Goal: Check status: Check status

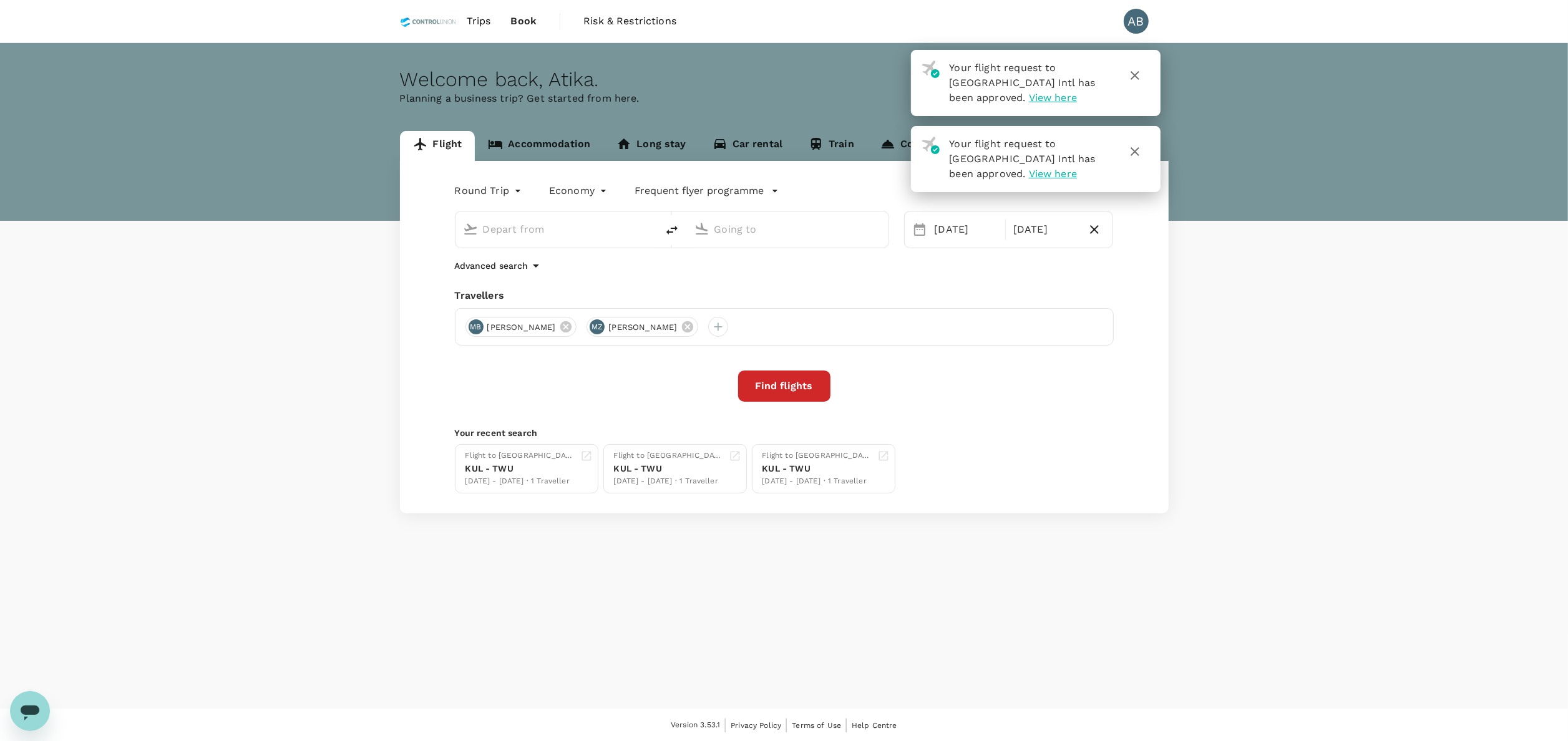
type input "Kuala Lumpur Intl ([GEOGRAPHIC_DATA])"
type input "Tawau (TWU)"
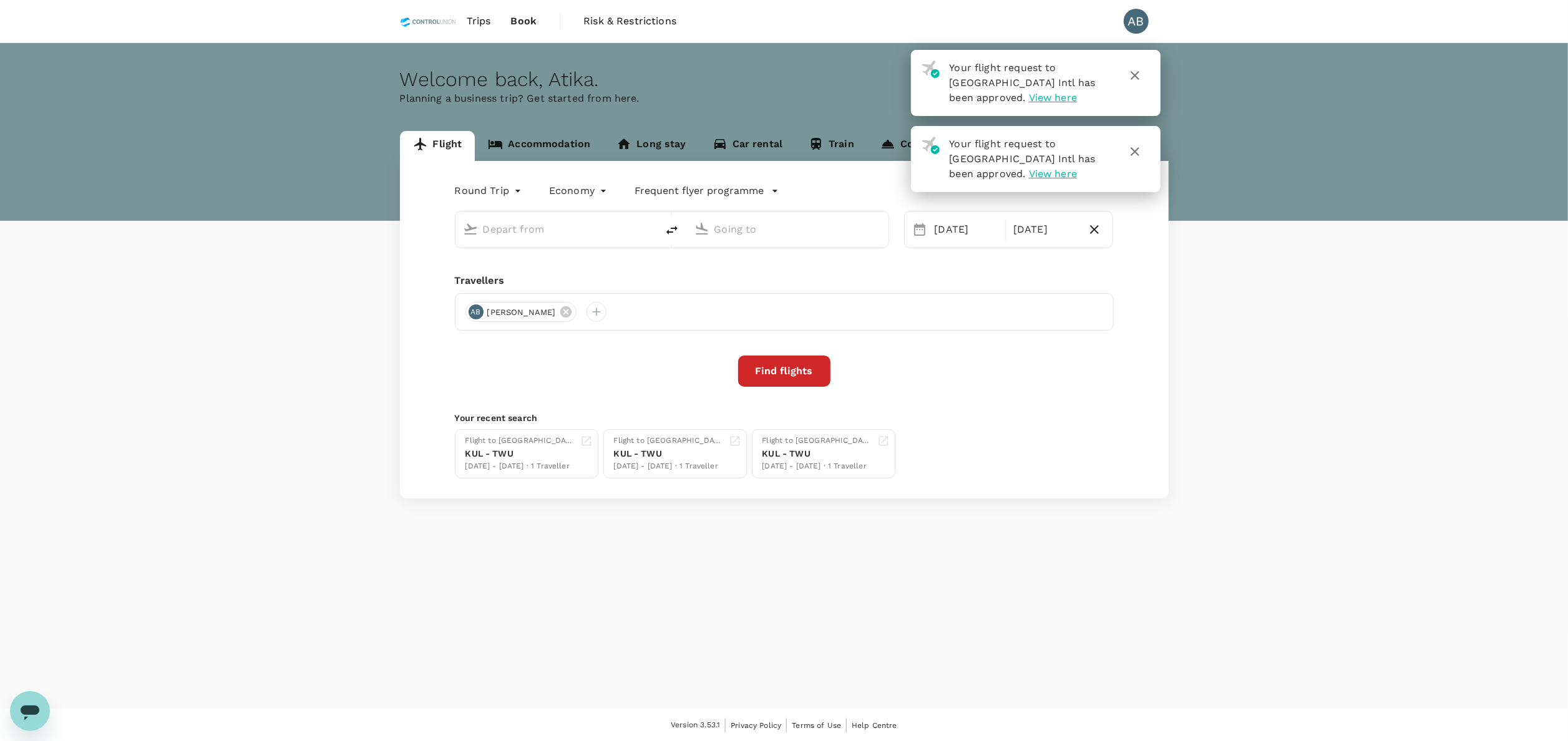
type input "Kuala Lumpur Intl ([GEOGRAPHIC_DATA])"
type input "Tawau (TWU)"
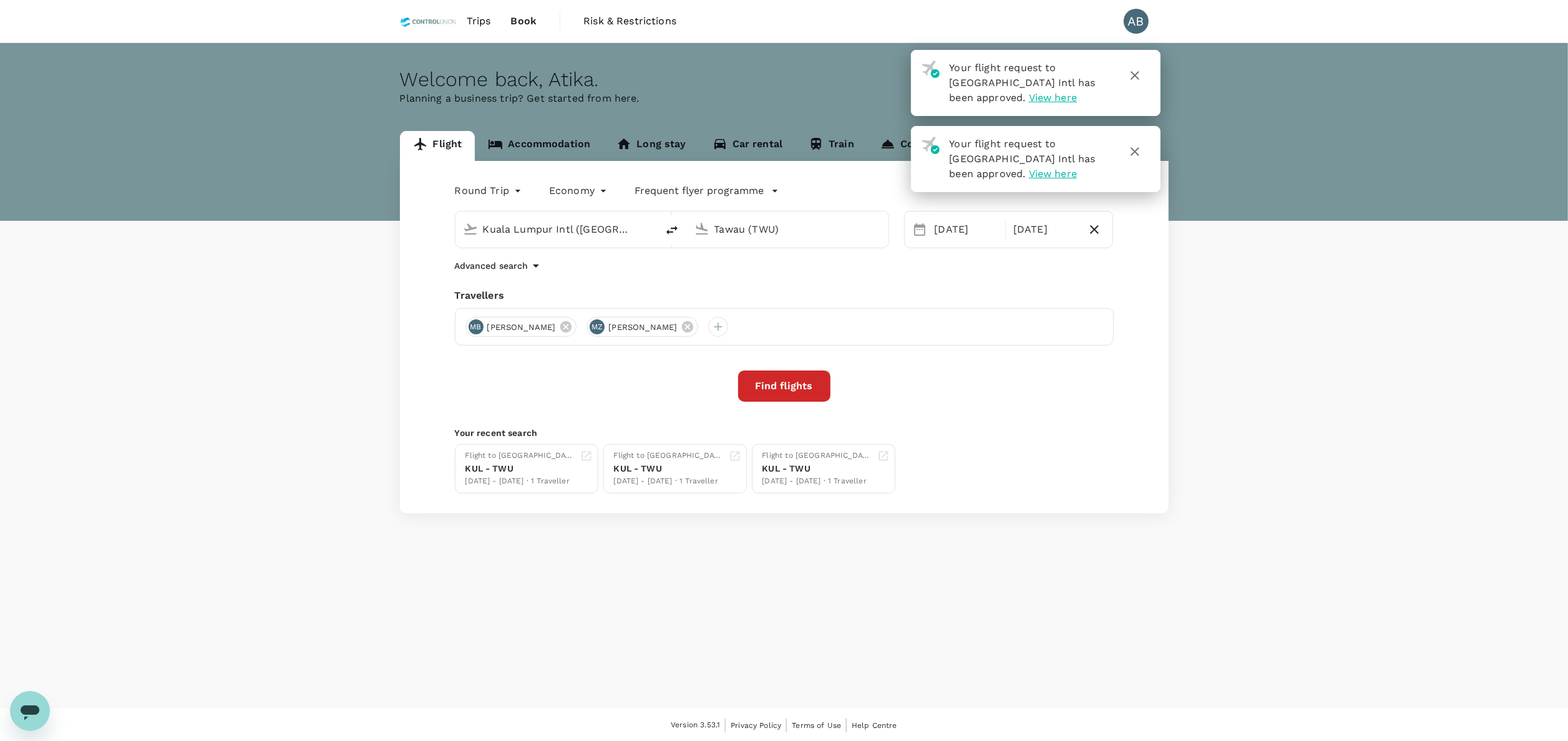
click at [484, 21] on span "Trips" at bounding box center [479, 21] width 25 height 15
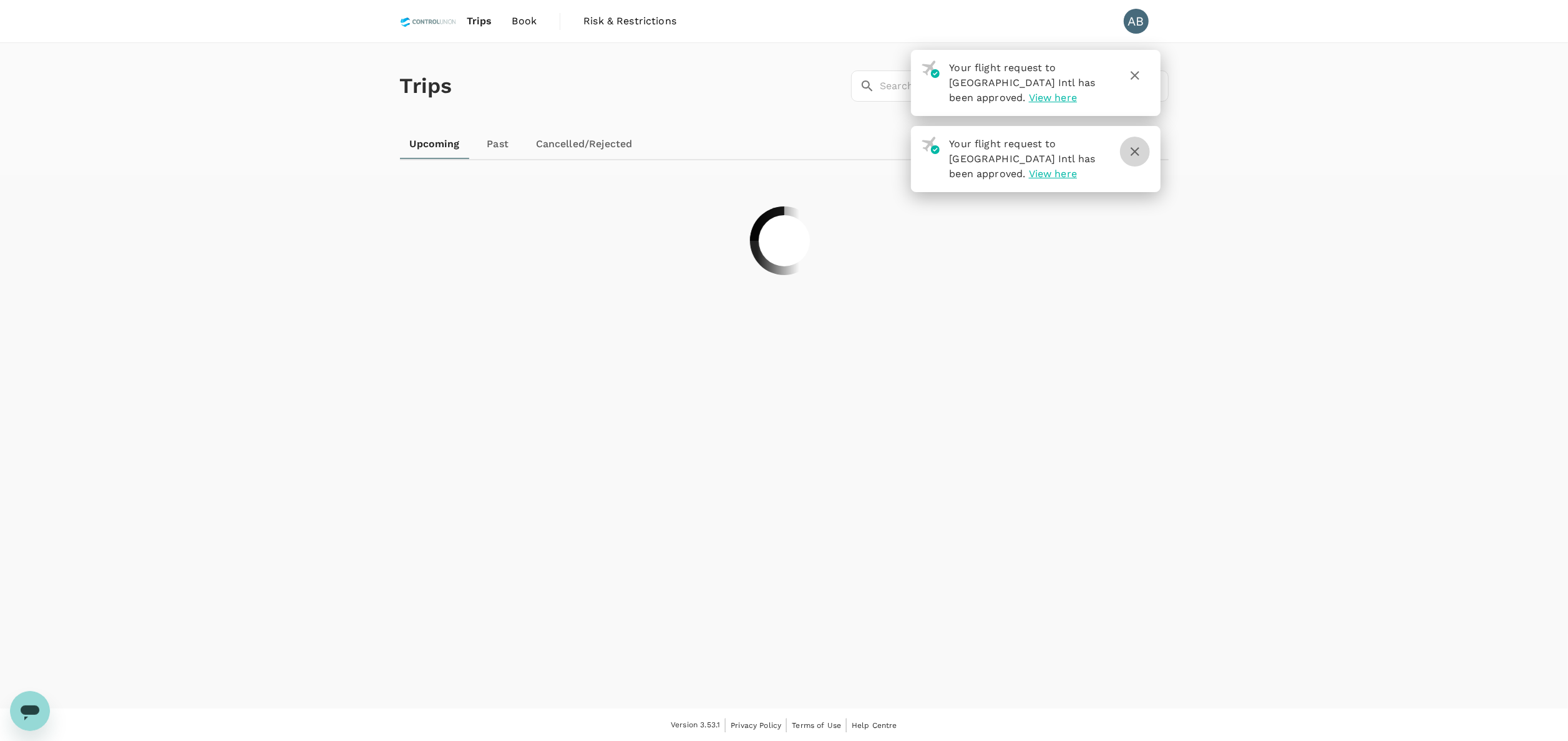
click at [1136, 152] on icon "button" at bounding box center [1135, 151] width 15 height 15
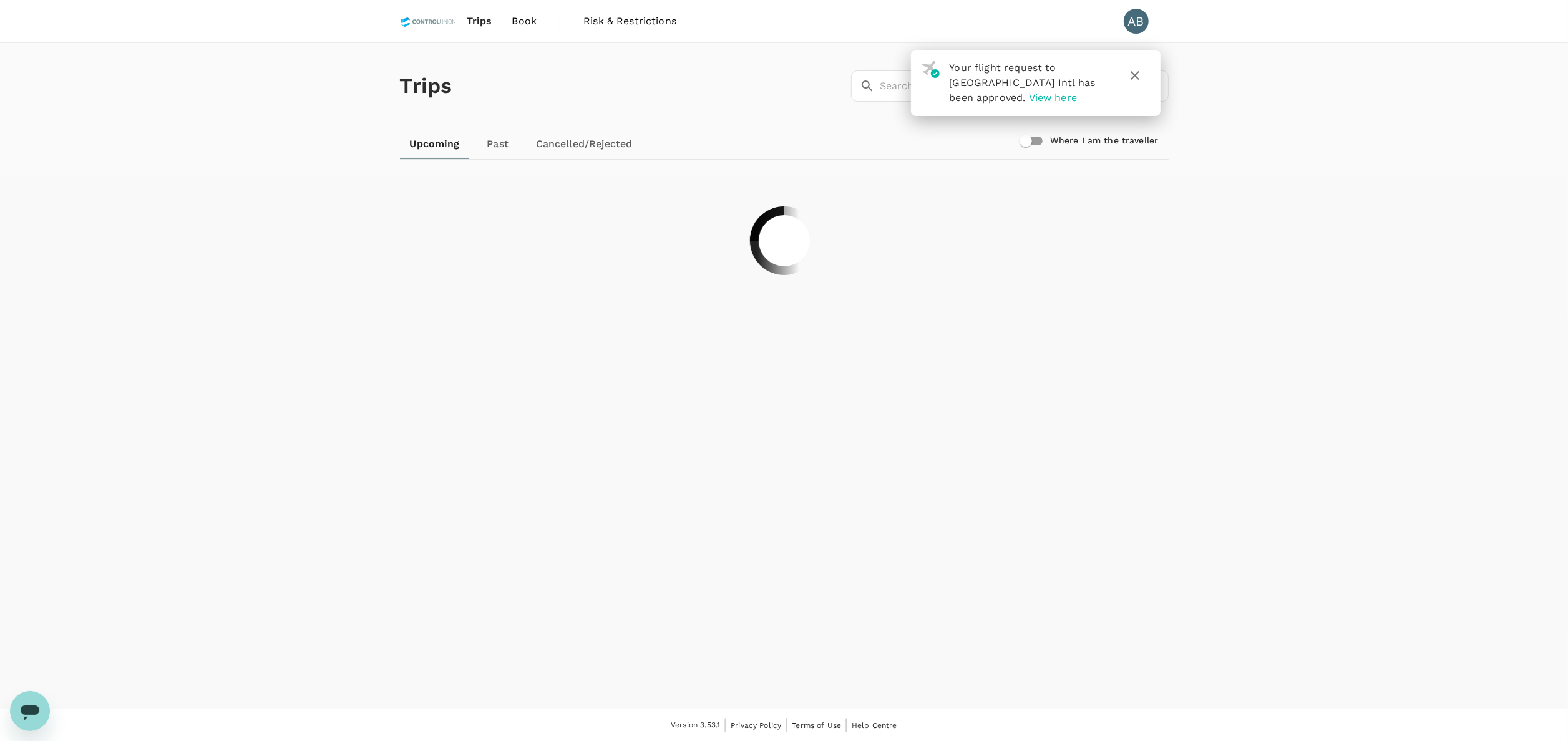
click at [1136, 80] on icon "button" at bounding box center [1135, 76] width 15 height 15
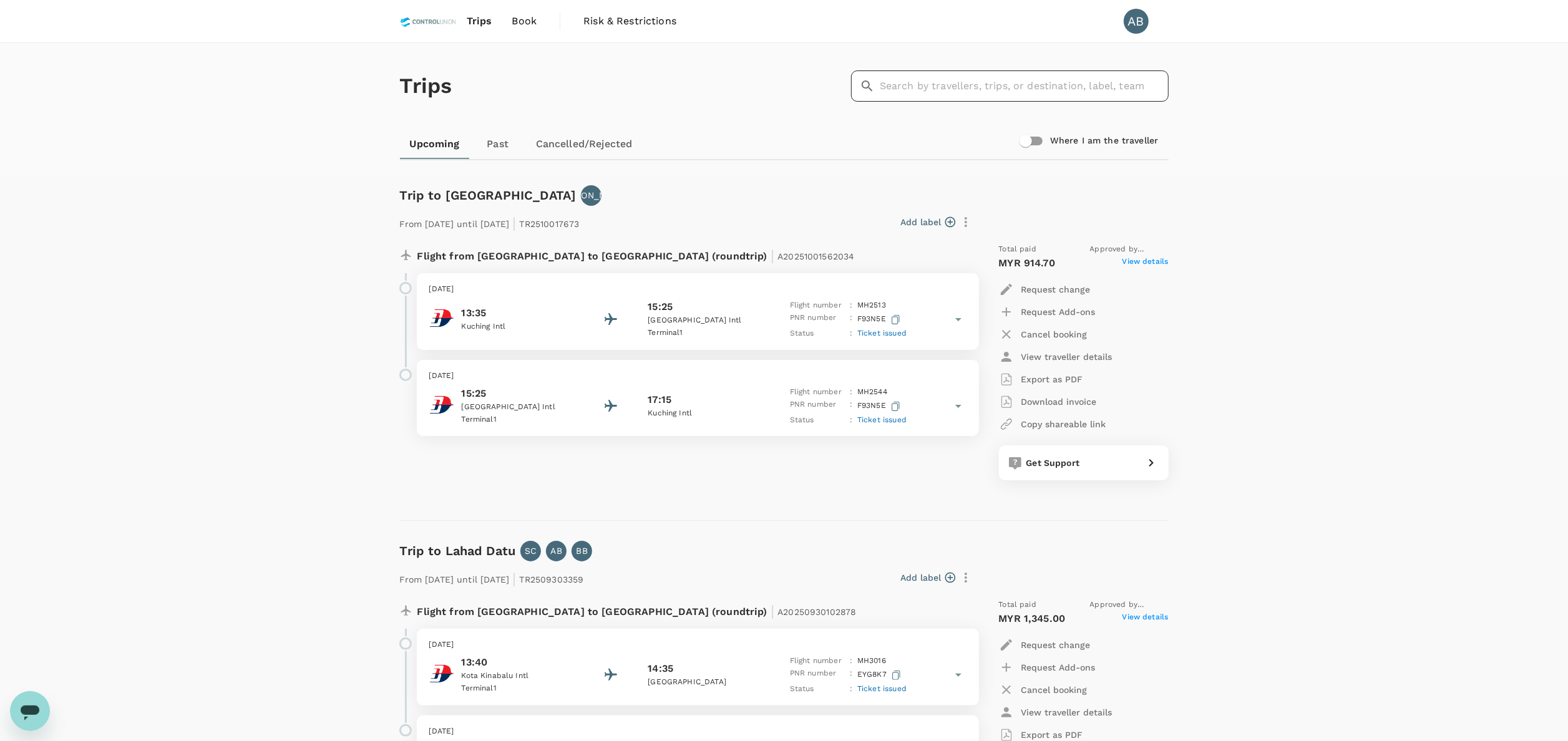
click at [962, 87] on input "text" at bounding box center [1024, 86] width 288 height 31
paste input "A20251007986871"
type input "A20251007986871"
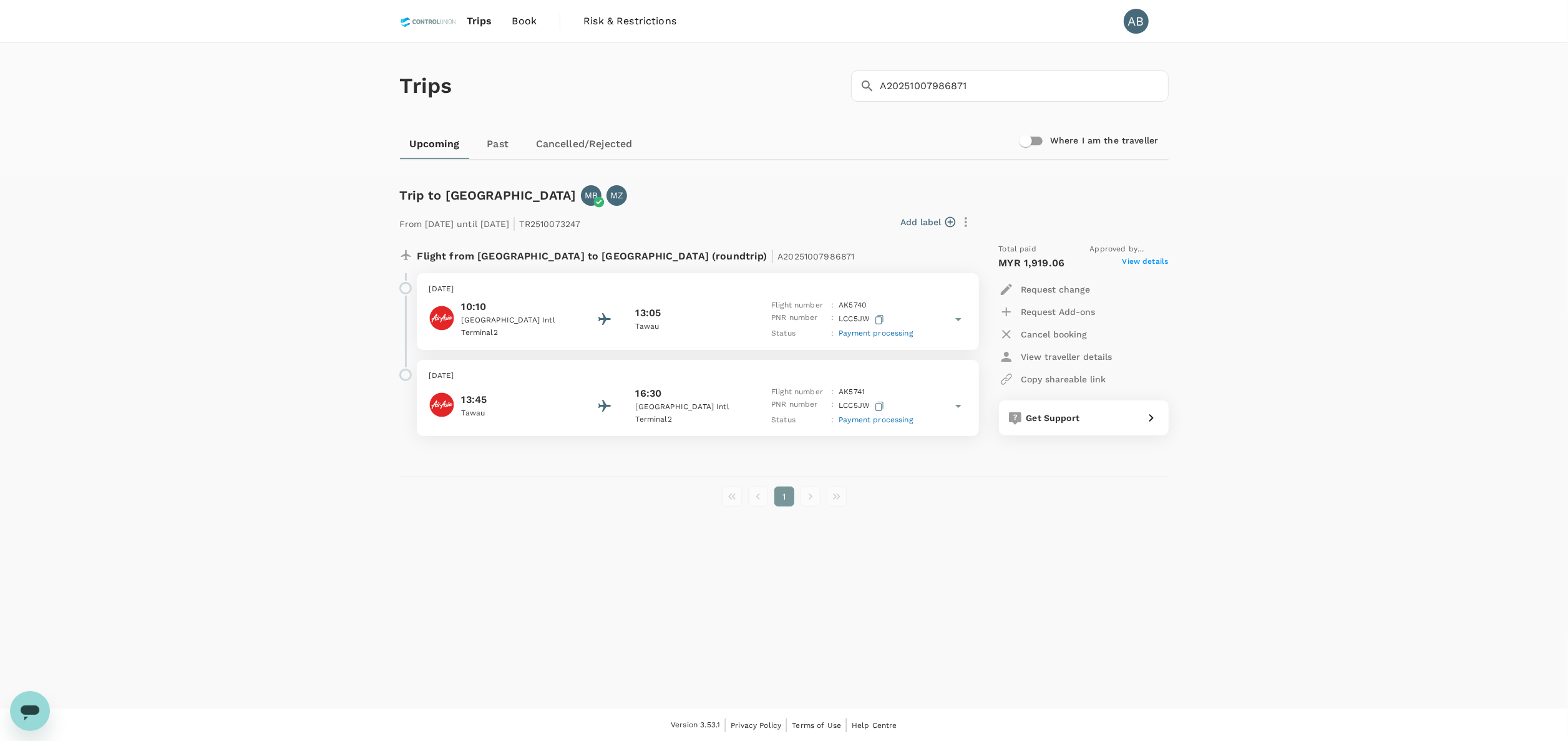
click at [936, 527] on div "Trip to [GEOGRAPHIC_DATA] MB MZ From [DATE] until [DATE] | TR2510073247 Add lab…" at bounding box center [784, 351] width 798 height 351
click at [985, 482] on div "Trip to [GEOGRAPHIC_DATA] MB MZ From [DATE] until [DATE] | TR2510073247 Add lab…" at bounding box center [784, 351] width 798 height 351
click at [1151, 497] on div "1" at bounding box center [784, 497] width 769 height 20
drag, startPoint x: 1184, startPoint y: 558, endPoint x: 1370, endPoint y: 270, distance: 342.8
click at [1186, 558] on div "Trips ​ A20251007986871 ​ Upcoming Past Cancelled/Rejected Where I am the trave…" at bounding box center [784, 375] width 1568 height 665
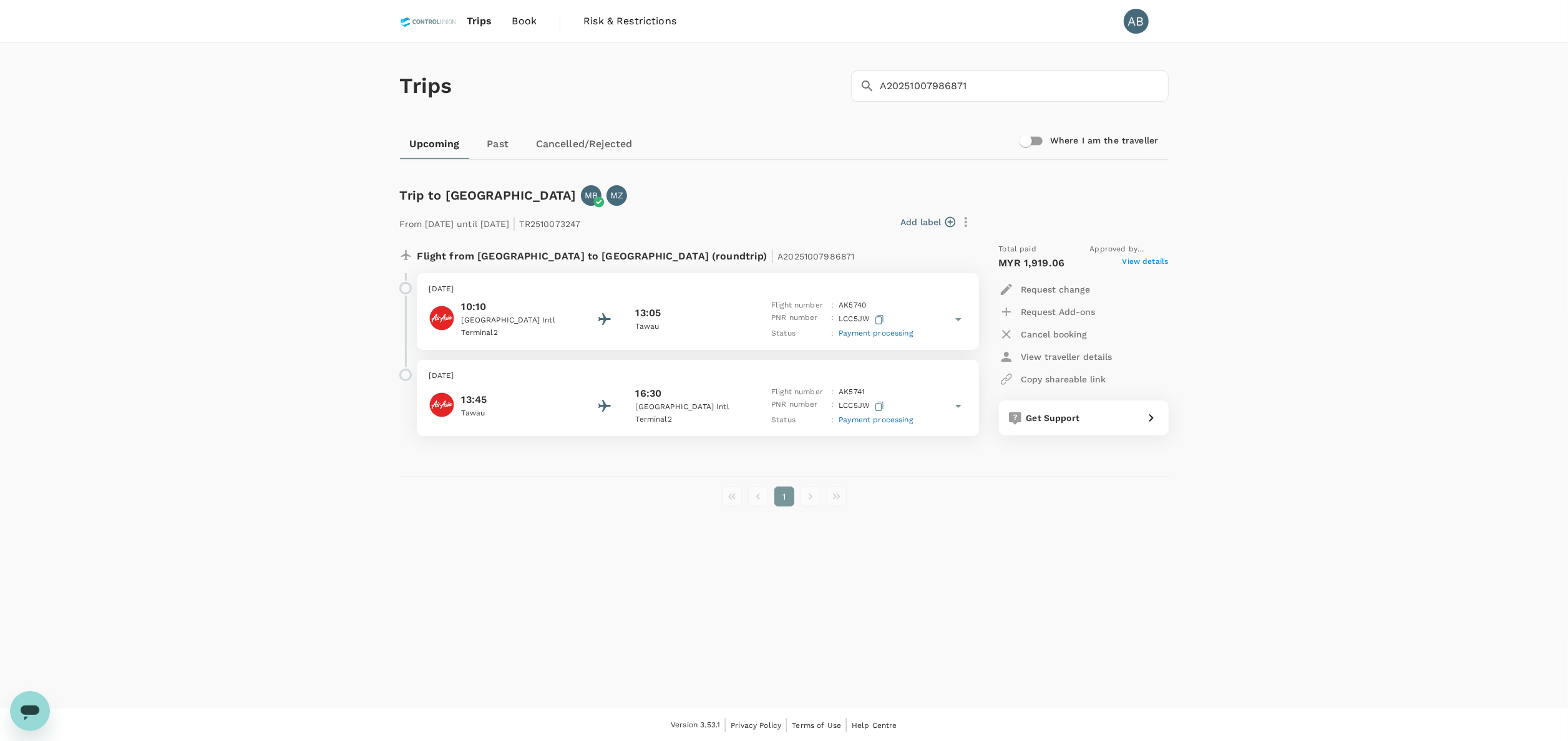
click at [1389, 196] on div "Trips ​ A20251007986871 ​ Upcoming Past Cancelled/Rejected Where I am the trave…" at bounding box center [784, 375] width 1568 height 665
click at [1421, 175] on div "Trips ​ A20251007986871 ​ Upcoming Past Cancelled/Rejected Where I am the trave…" at bounding box center [784, 375] width 1568 height 665
click at [1402, 239] on div "Trips ​ A20251007986871 ​ Upcoming Past Cancelled/Rejected Where I am the trave…" at bounding box center [784, 375] width 1568 height 665
